Goal: Task Accomplishment & Management: Use online tool/utility

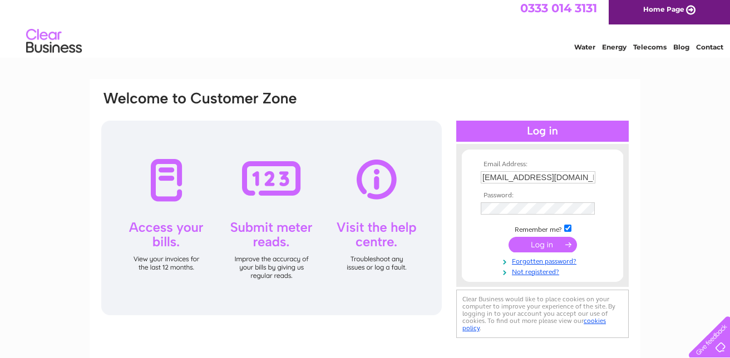
scroll to position [46, 0]
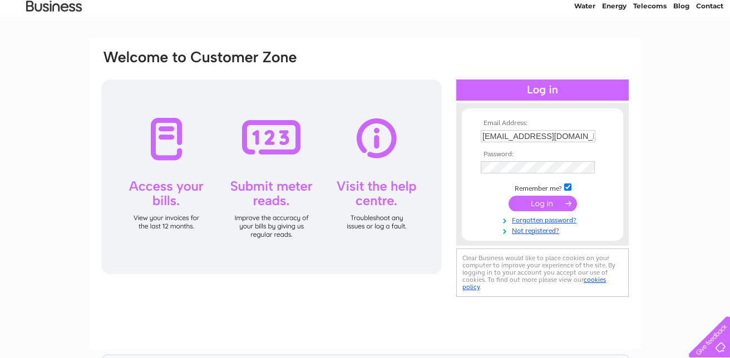
click at [540, 201] on input "submit" at bounding box center [543, 204] width 68 height 16
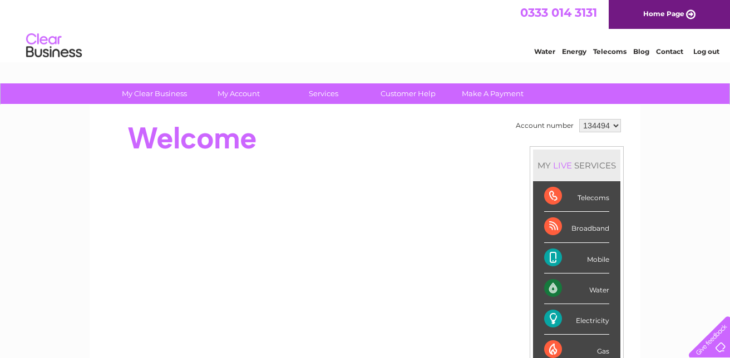
click at [587, 47] on link "Energy" at bounding box center [574, 51] width 24 height 8
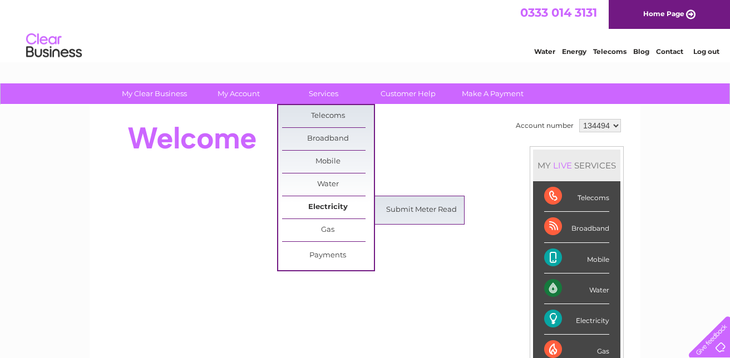
click at [323, 201] on link "Electricity" at bounding box center [328, 207] width 92 height 22
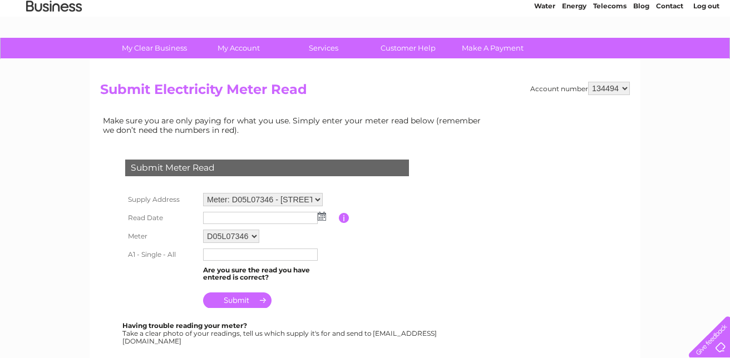
scroll to position [137, 0]
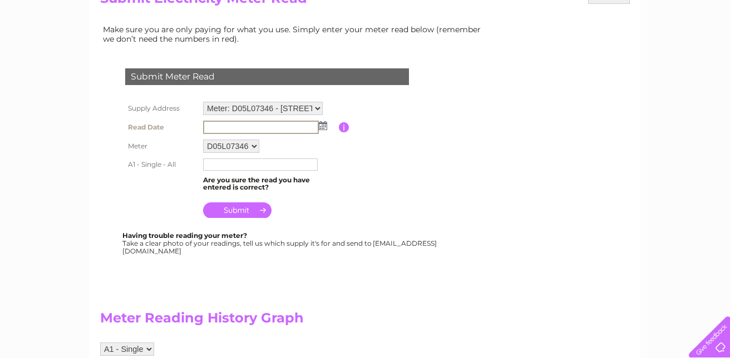
click at [238, 123] on input "text" at bounding box center [261, 127] width 116 height 13
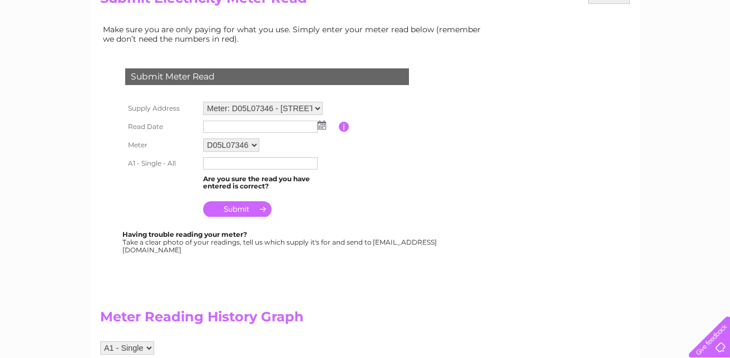
click at [321, 128] on img at bounding box center [322, 125] width 8 height 9
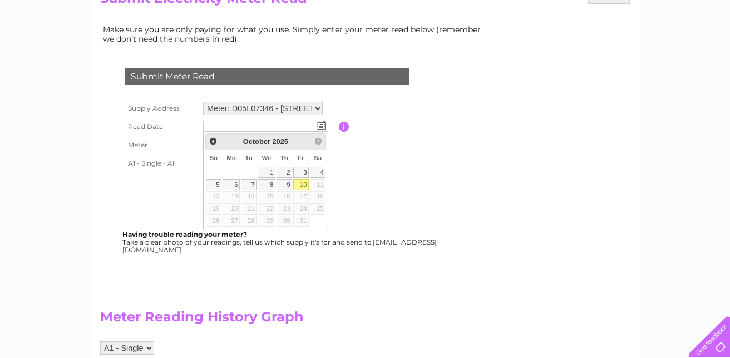
click at [293, 179] on link "10" at bounding box center [301, 184] width 16 height 11
type input "2025/10/10"
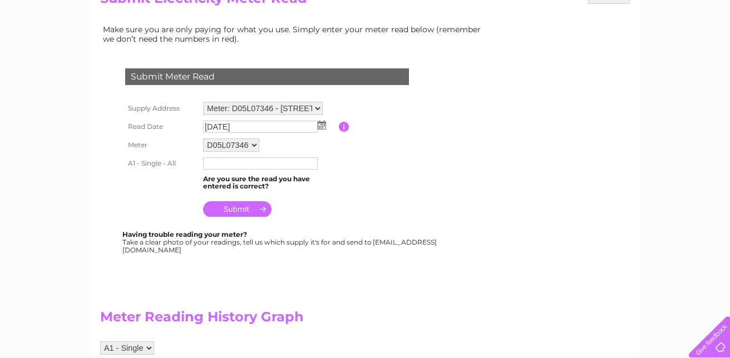
click at [213, 163] on input "text" at bounding box center [260, 163] width 115 height 12
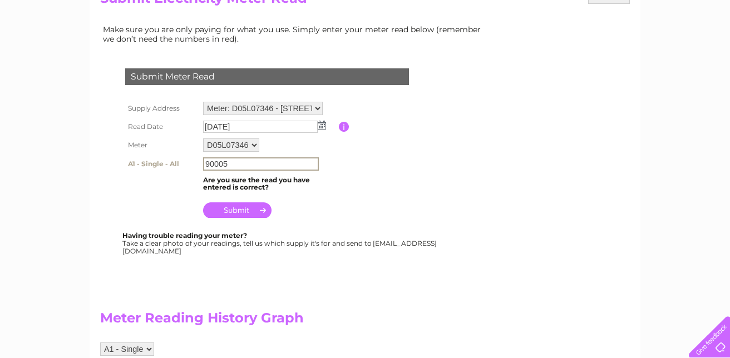
type input "90005"
click at [238, 207] on input "submit" at bounding box center [237, 209] width 68 height 16
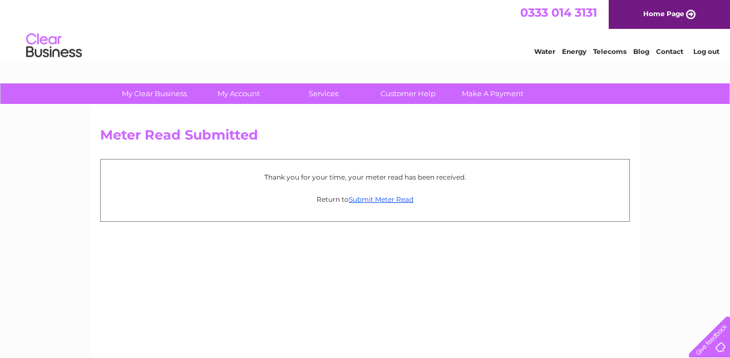
scroll to position [46, 0]
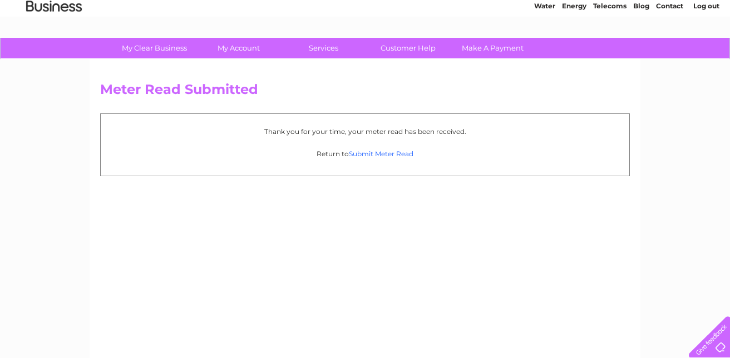
click at [380, 151] on link "Submit Meter Read" at bounding box center [381, 154] width 65 height 8
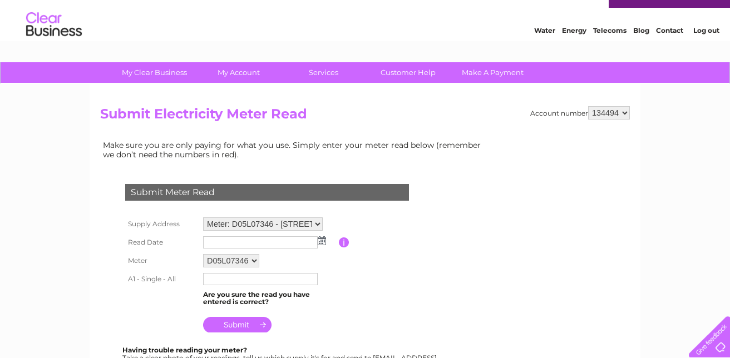
scroll to position [46, 0]
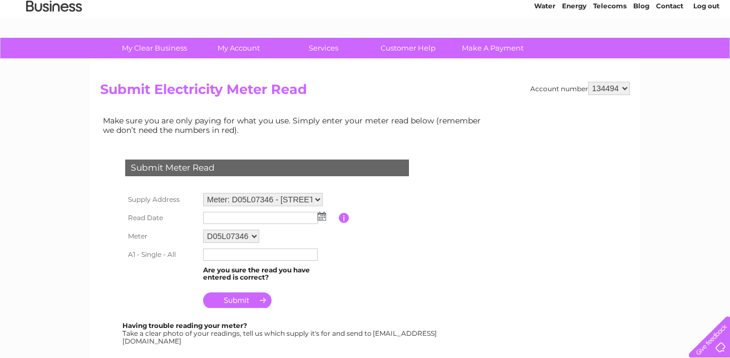
click at [203, 193] on select "Meter: D05L07346 - Fersina North Yorkshire, Horsemarket Road, Malton, YO17 7NB …" at bounding box center [263, 199] width 120 height 13
select select "141707"
click option "Meter: D10L95565 - Fersina North Yorkshire, Horsemarket Road, Malton, YO17 7NB" at bounding box center [0, 0] width 0 height 0
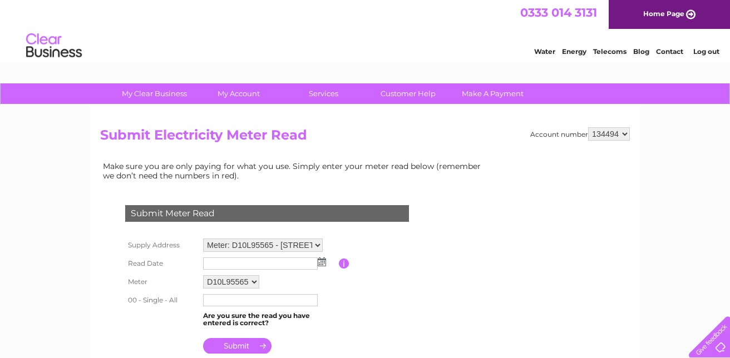
click at [321, 261] on img at bounding box center [322, 262] width 8 height 9
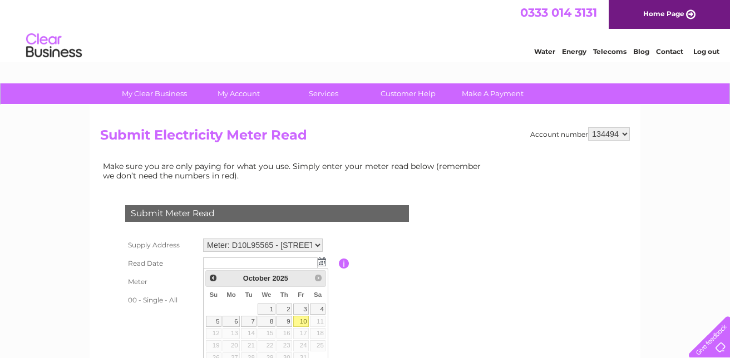
click at [293, 316] on link "10" at bounding box center [301, 321] width 16 height 11
type input "[DATE]"
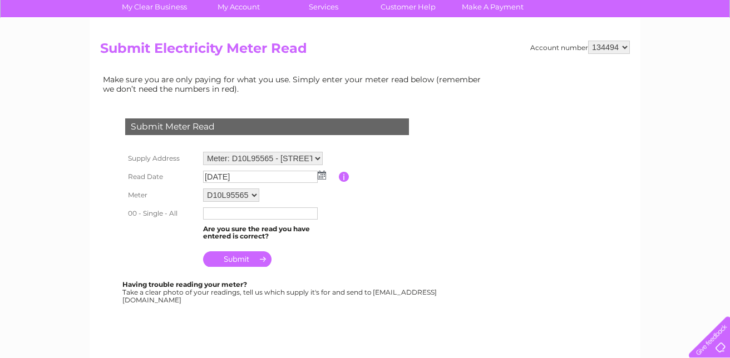
scroll to position [91, 0]
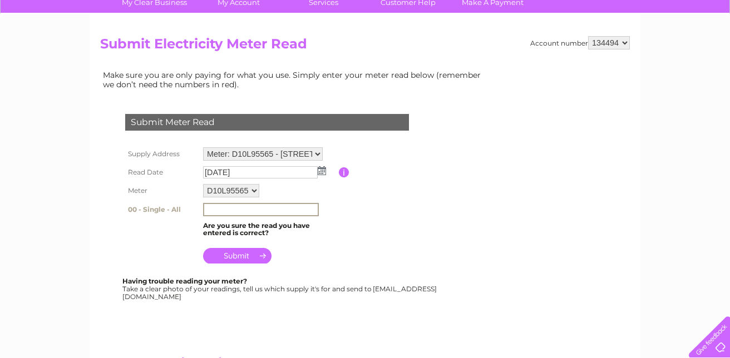
click at [243, 210] on input "text" at bounding box center [261, 209] width 116 height 13
type input "084653"
click at [232, 254] on input "submit" at bounding box center [237, 255] width 68 height 16
